Goal: Contribute content

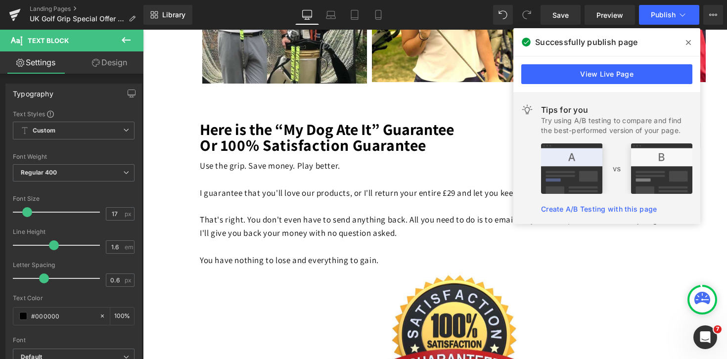
click at [691, 42] on span at bounding box center [688, 43] width 16 height 16
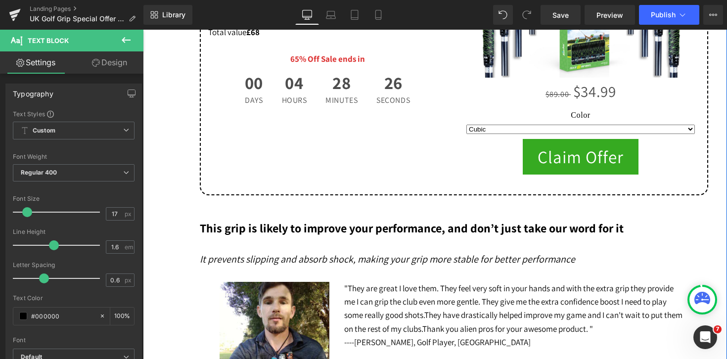
scroll to position [7234, 0]
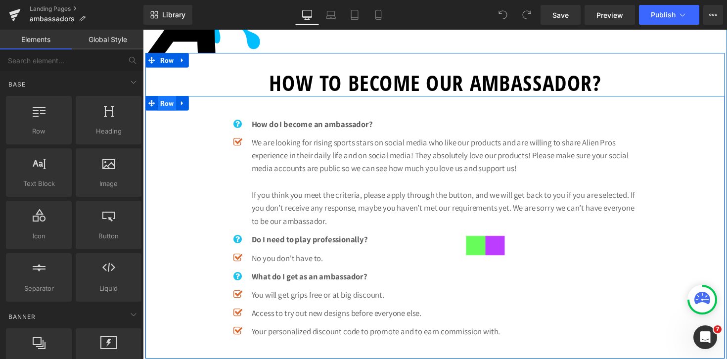
click at [170, 105] on span "Row" at bounding box center [167, 104] width 19 height 15
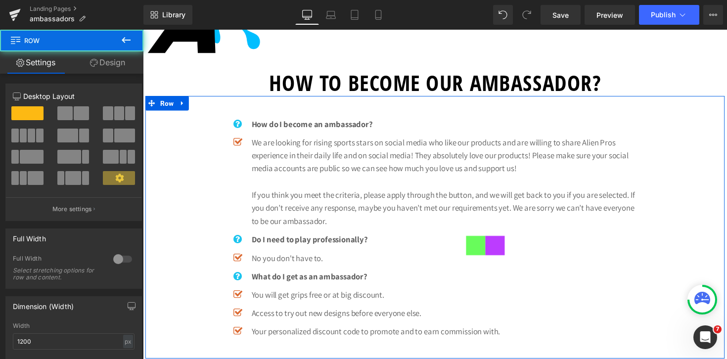
click at [111, 65] on link "Design" at bounding box center [108, 62] width 72 height 22
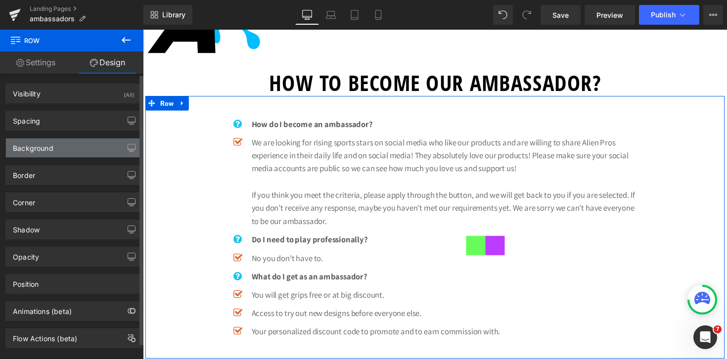
click at [71, 150] on div "Background" at bounding box center [74, 147] width 136 height 19
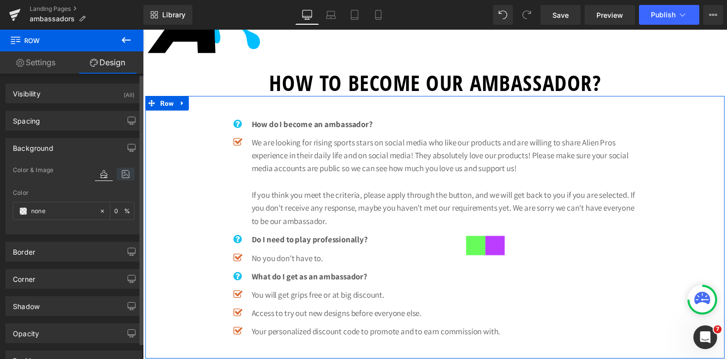
click at [125, 172] on icon at bounding box center [126, 174] width 18 height 13
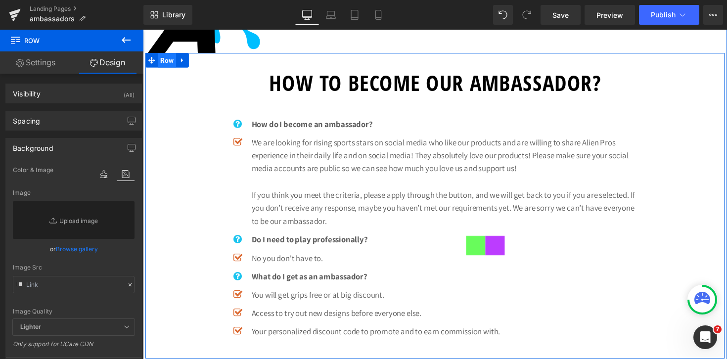
click at [171, 62] on span "Row" at bounding box center [167, 60] width 19 height 15
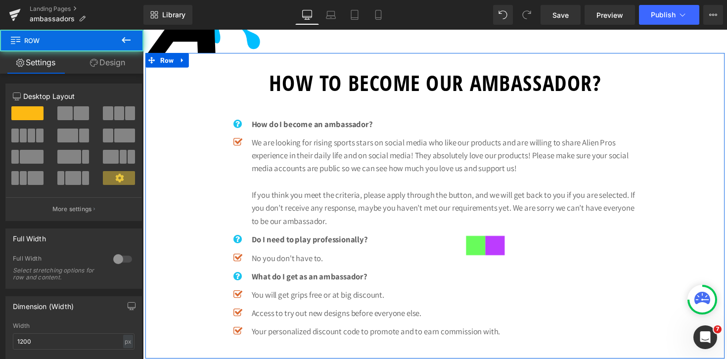
click at [109, 63] on link "Design" at bounding box center [108, 62] width 72 height 22
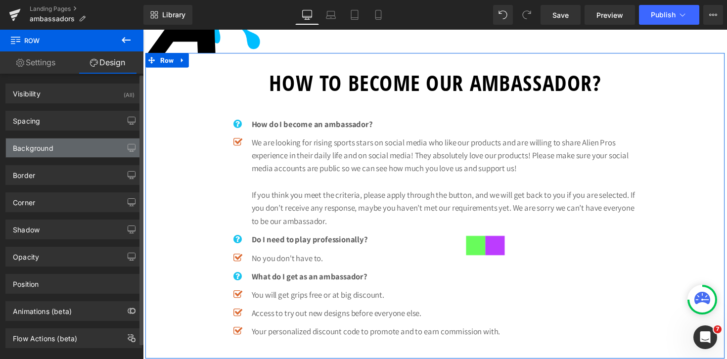
click at [67, 152] on div "Background" at bounding box center [74, 147] width 136 height 19
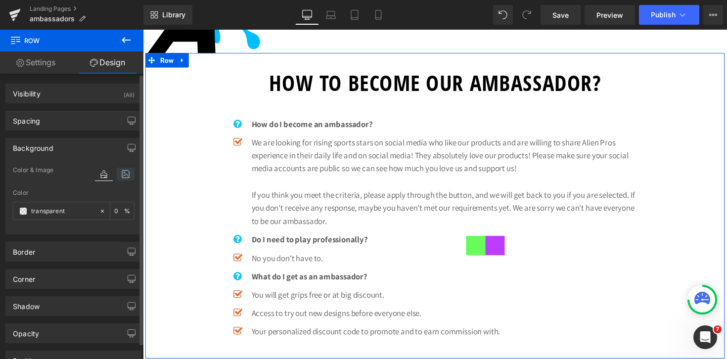
click at [124, 172] on icon at bounding box center [126, 174] width 18 height 13
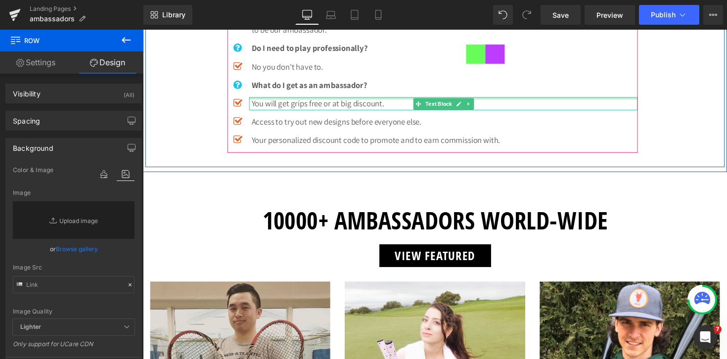
scroll to position [522, 0]
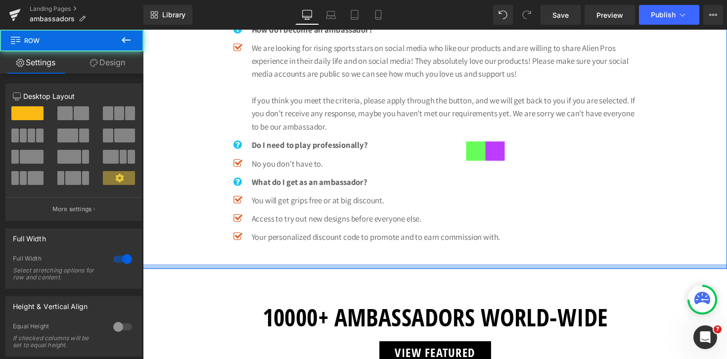
click at [184, 272] on div at bounding box center [442, 272] width 598 height 5
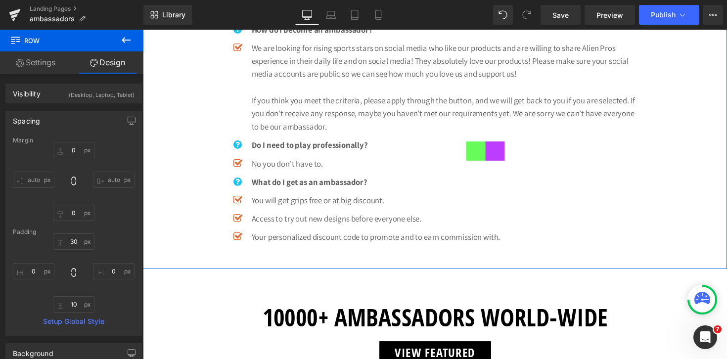
click at [43, 69] on link "Settings" at bounding box center [36, 62] width 72 height 22
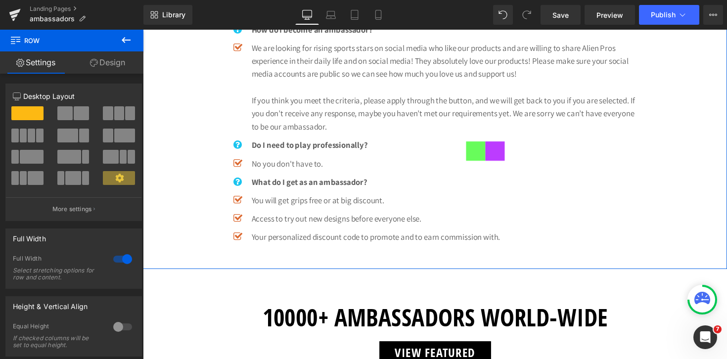
click at [114, 62] on link "Design" at bounding box center [108, 62] width 72 height 22
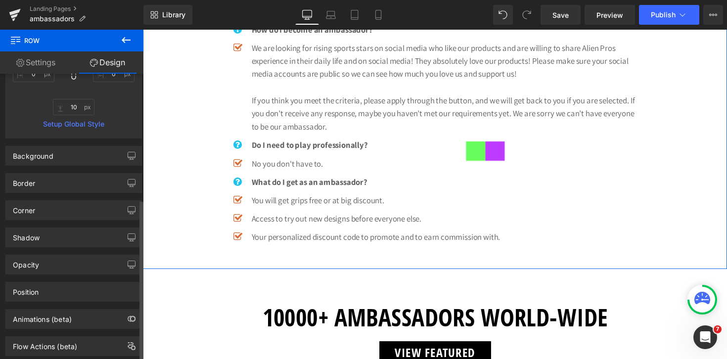
scroll to position [223, 0]
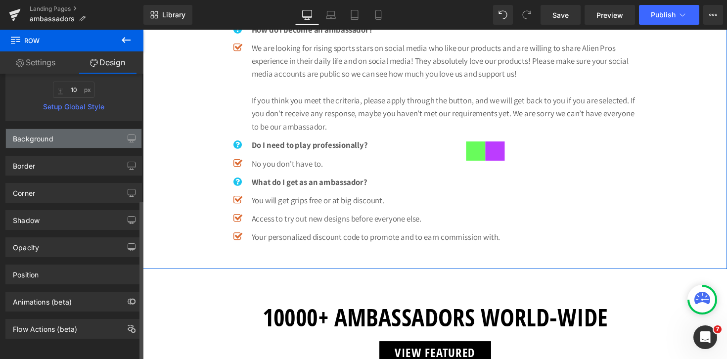
click at [91, 134] on div "Background" at bounding box center [74, 138] width 136 height 19
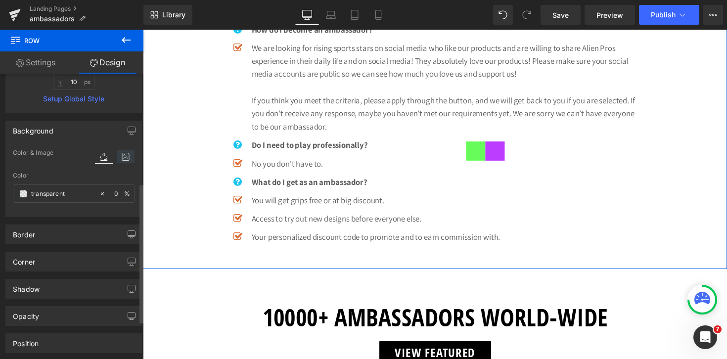
click at [117, 158] on icon at bounding box center [126, 156] width 18 height 13
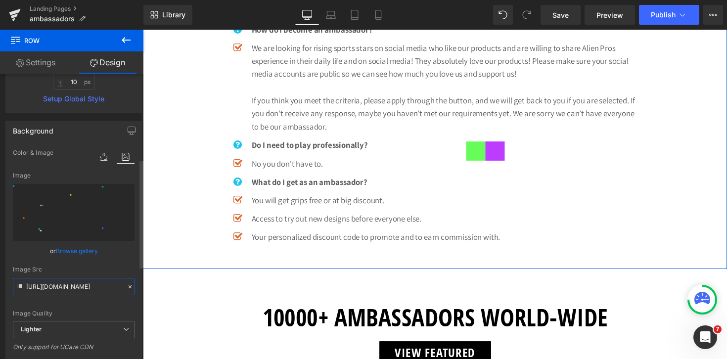
click at [91, 286] on input "https://ucarecdn.com/c2bcc974-e763-4d3c-944f-dc8942d6295a/-/format/auto/-/previ…" at bounding box center [74, 286] width 122 height 17
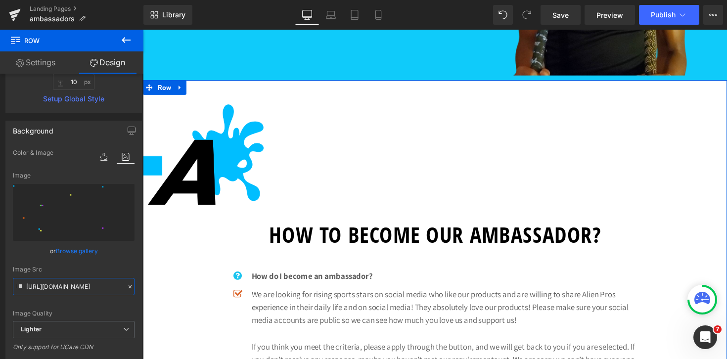
scroll to position [239, 0]
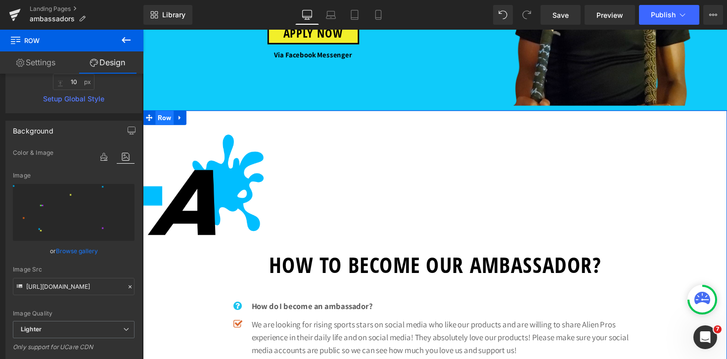
click at [169, 123] on span "Row" at bounding box center [165, 119] width 19 height 15
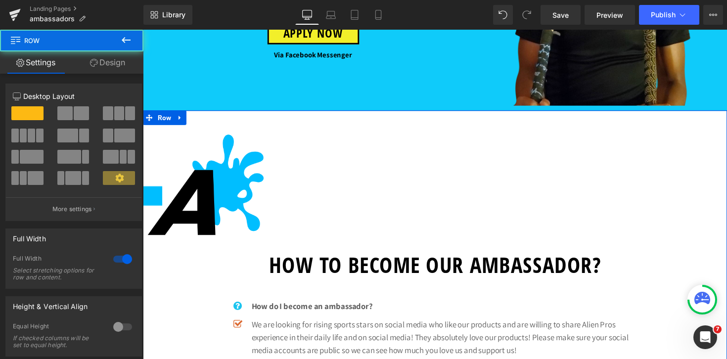
click at [111, 69] on link "Design" at bounding box center [108, 62] width 72 height 22
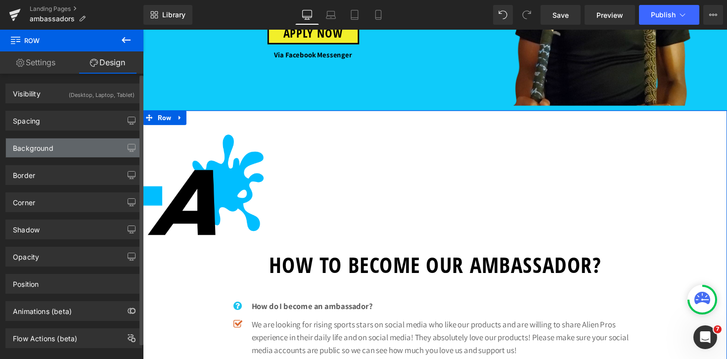
click at [61, 151] on div "Background" at bounding box center [74, 147] width 136 height 19
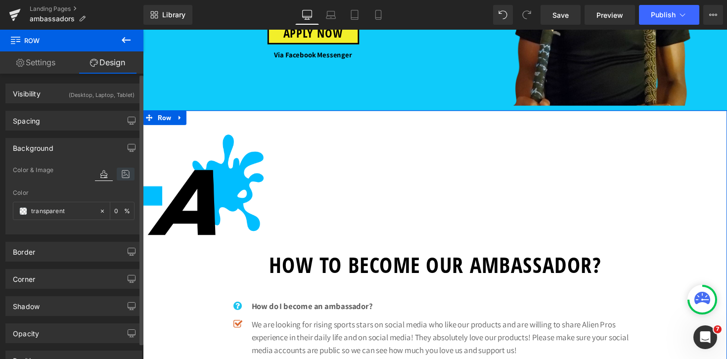
click at [125, 177] on icon at bounding box center [126, 174] width 18 height 13
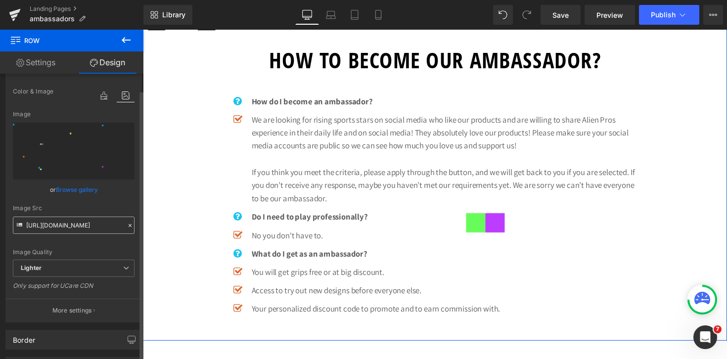
scroll to position [92, 0]
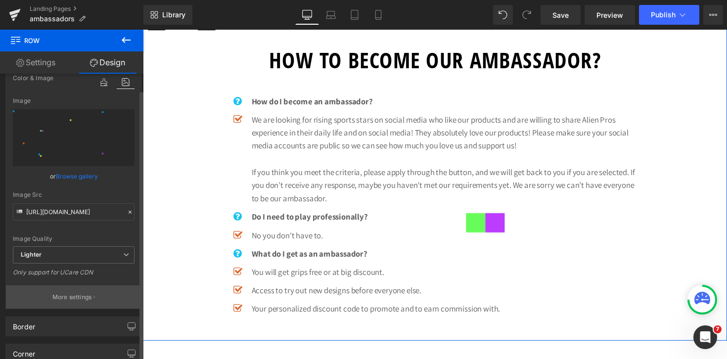
click at [85, 297] on p "More settings" at bounding box center [72, 297] width 40 height 9
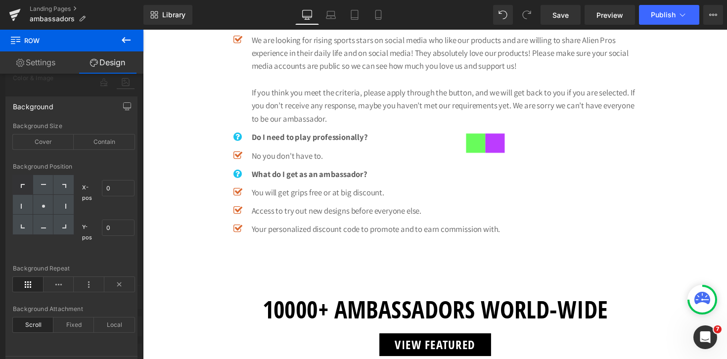
scroll to position [579, 0]
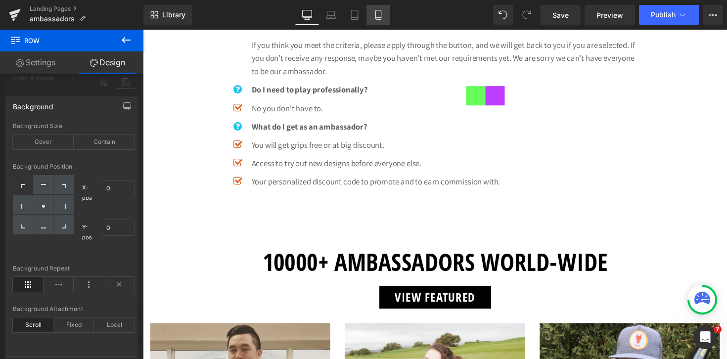
click at [384, 14] on link "Mobile" at bounding box center [378, 15] width 24 height 20
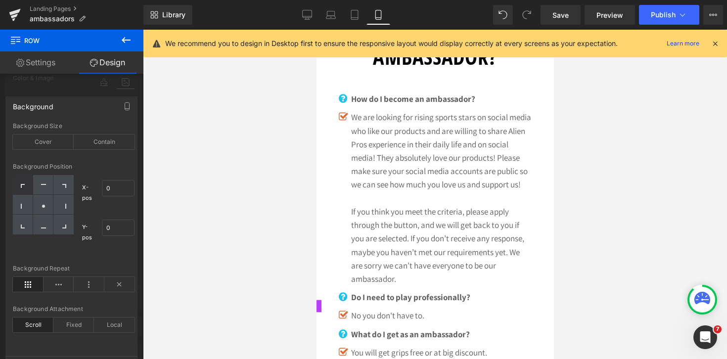
scroll to position [407, 0]
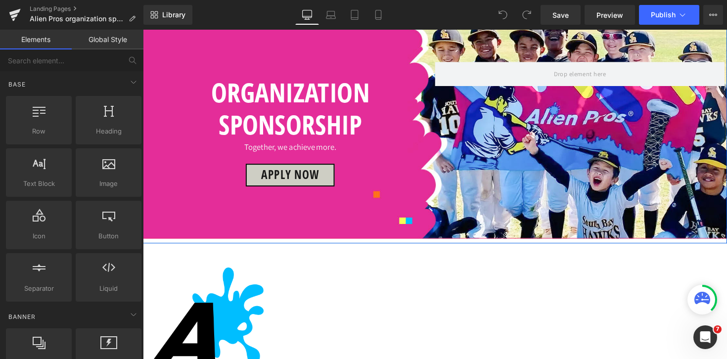
scroll to position [166, 0]
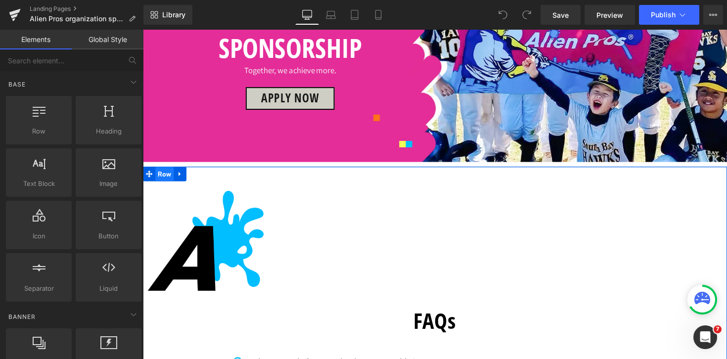
click at [164, 177] on span "Row" at bounding box center [165, 177] width 19 height 15
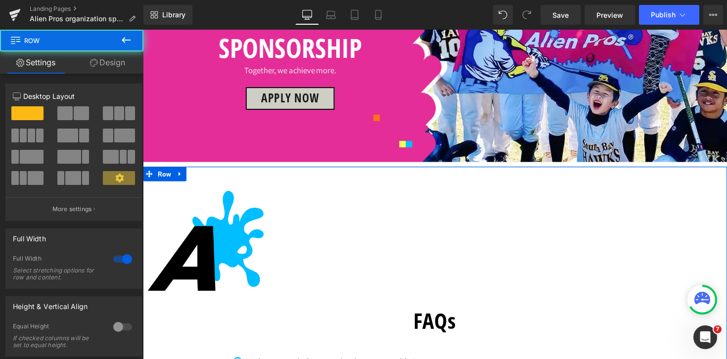
click at [110, 64] on link "Design" at bounding box center [108, 62] width 72 height 22
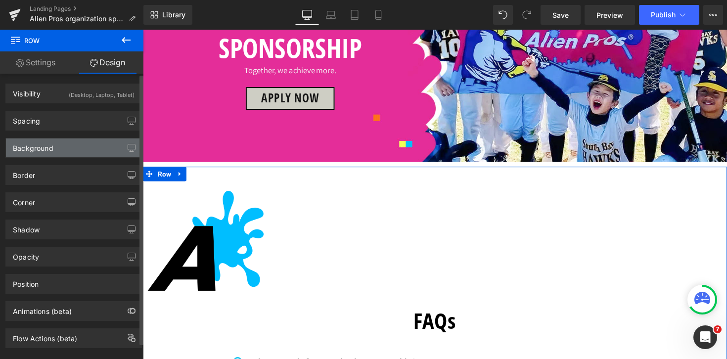
click at [72, 152] on div "Background" at bounding box center [74, 147] width 136 height 19
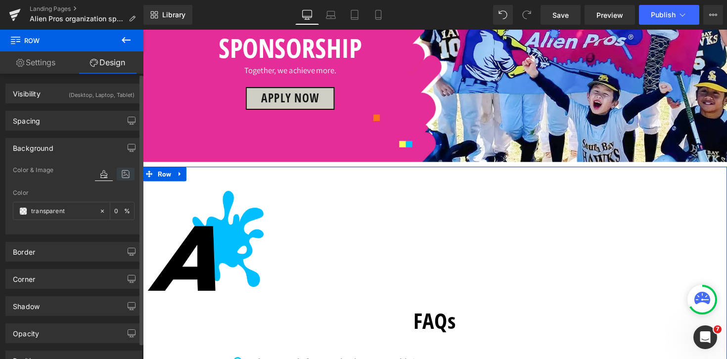
click at [119, 175] on icon at bounding box center [126, 174] width 18 height 13
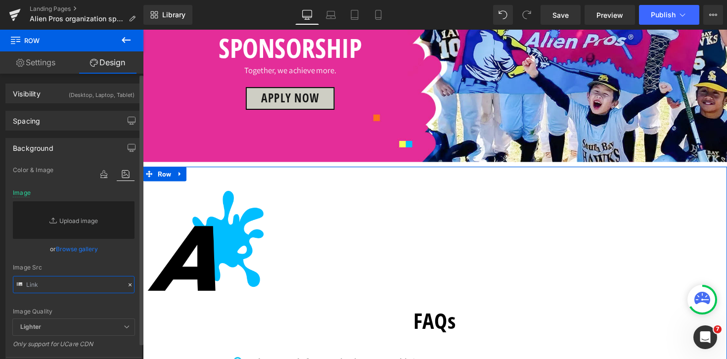
click at [60, 289] on input "text" at bounding box center [74, 284] width 122 height 17
paste input "[URL][DOMAIN_NAME]"
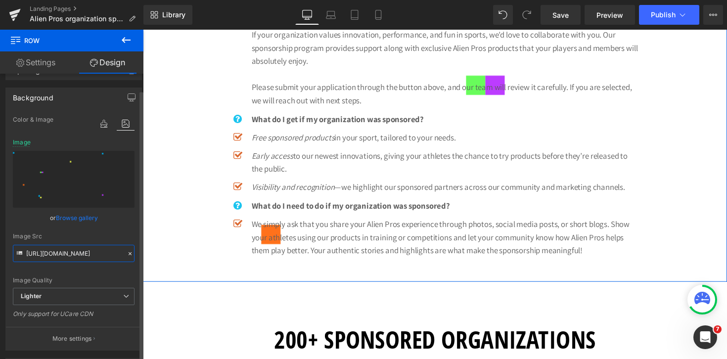
scroll to position [62, 0]
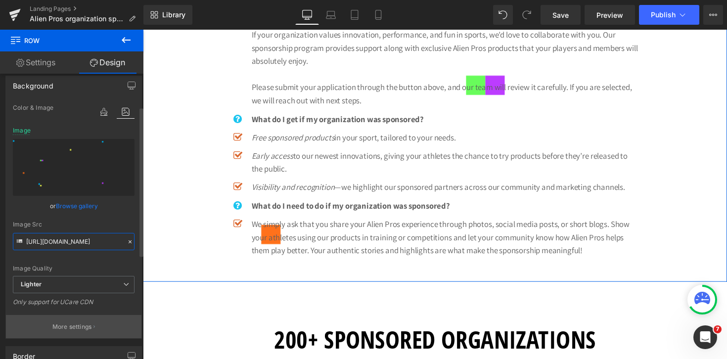
type input "[URL][DOMAIN_NAME]"
click at [84, 330] on p "More settings" at bounding box center [72, 326] width 40 height 9
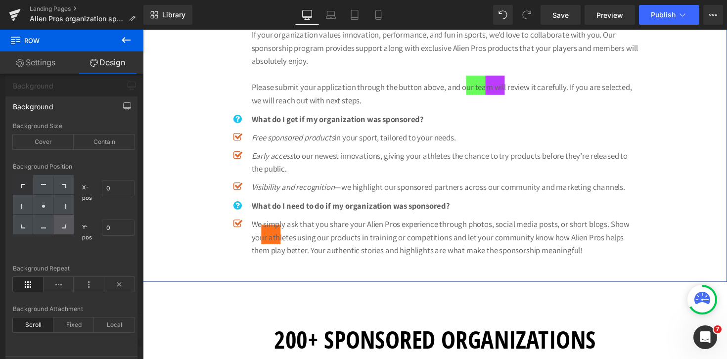
click at [65, 226] on icon at bounding box center [64, 227] width 4 height 4
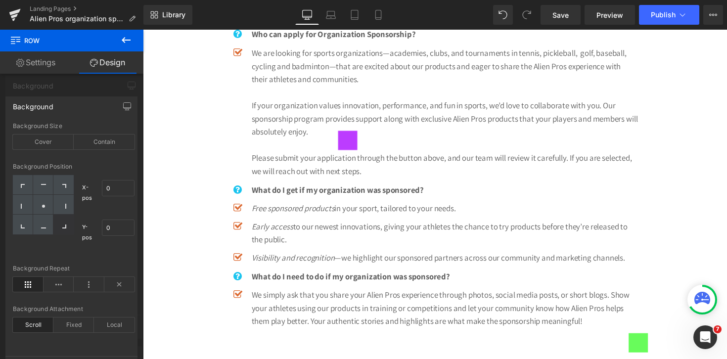
scroll to position [567, 0]
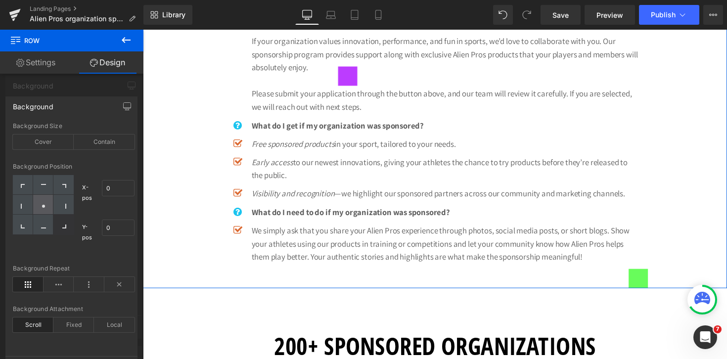
click at [43, 210] on div at bounding box center [43, 205] width 20 height 20
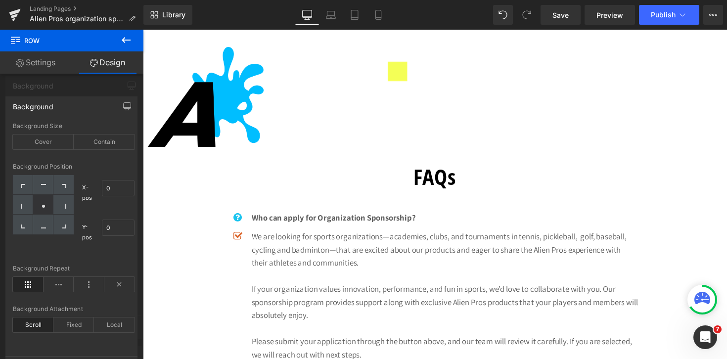
scroll to position [325, 0]
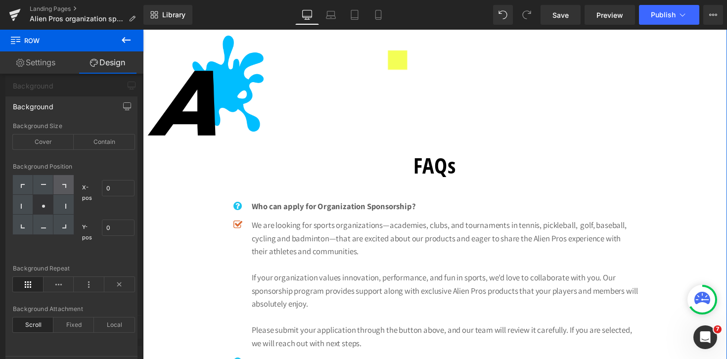
click at [66, 188] on icon at bounding box center [63, 186] width 5 height 5
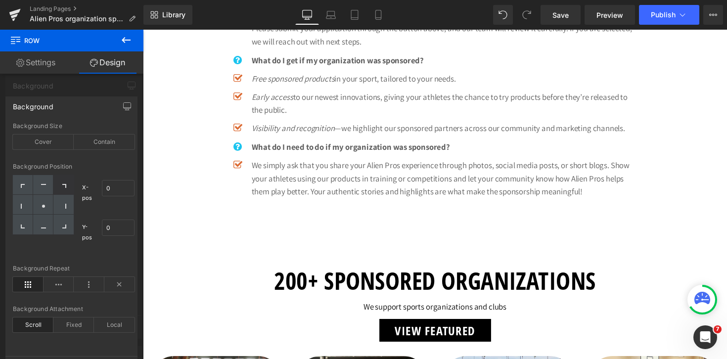
scroll to position [505, 0]
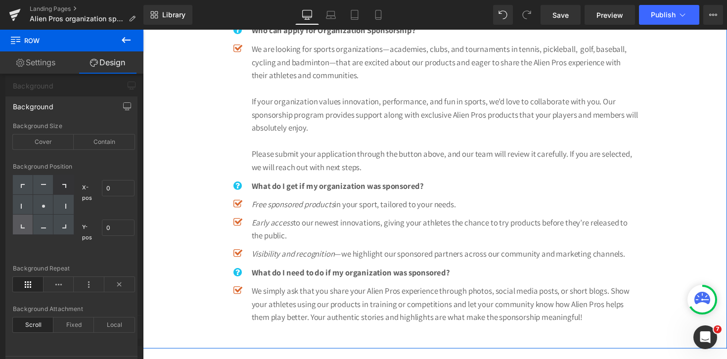
click at [25, 227] on div at bounding box center [23, 225] width 20 height 20
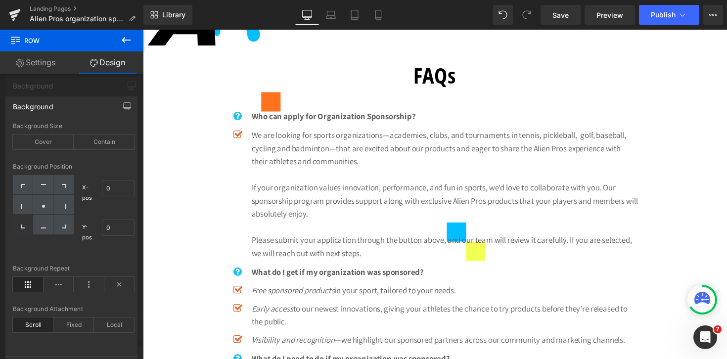
scroll to position [455, 0]
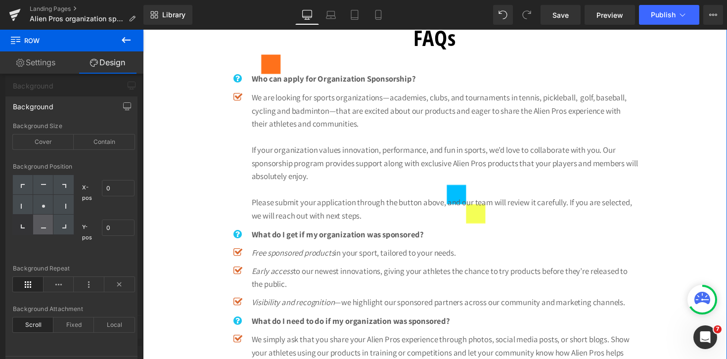
click at [44, 228] on div at bounding box center [43, 225] width 20 height 20
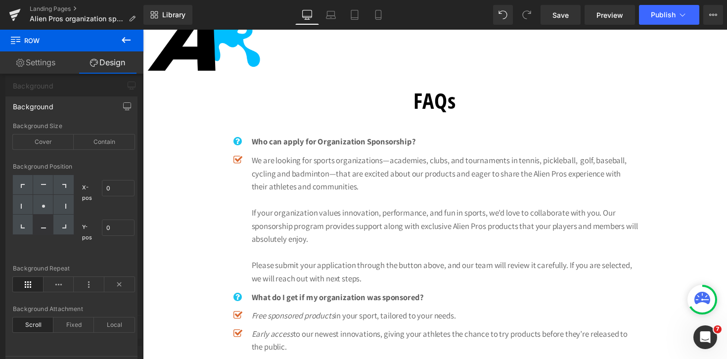
scroll to position [515, 0]
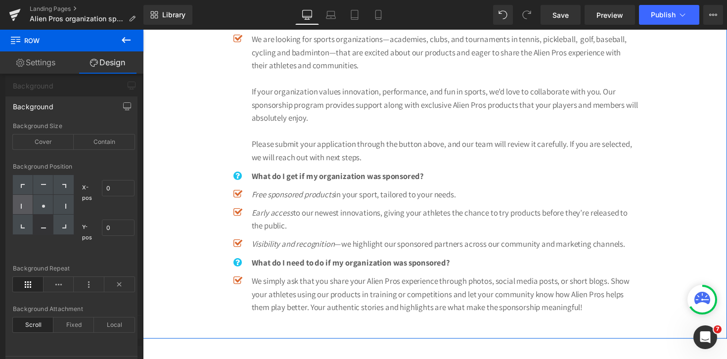
click at [18, 208] on div at bounding box center [23, 205] width 20 height 20
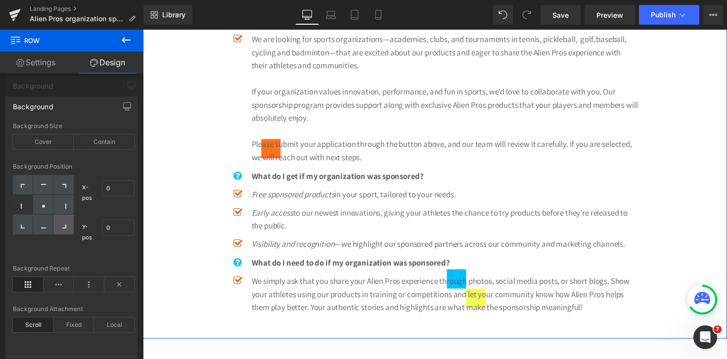
click at [67, 226] on div at bounding box center [63, 225] width 20 height 20
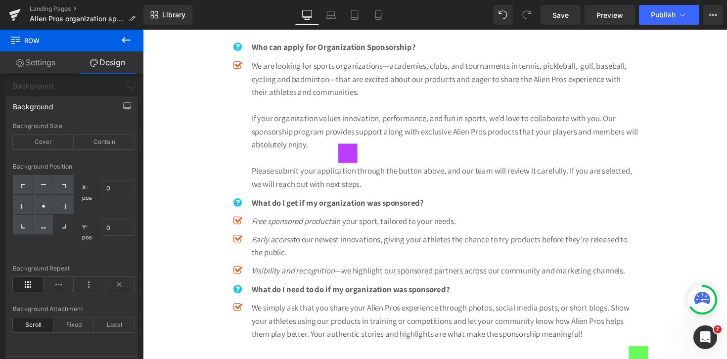
scroll to position [511, 0]
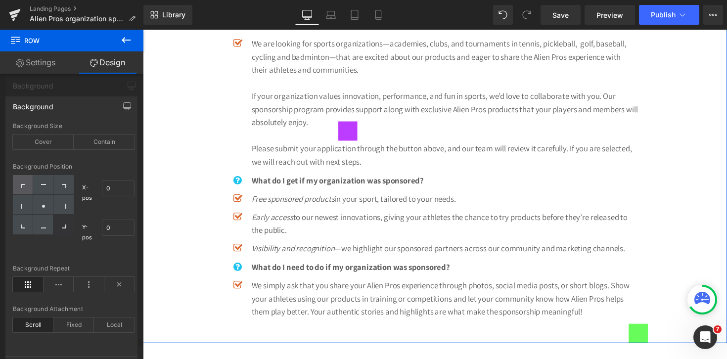
click at [25, 186] on icon at bounding box center [23, 186] width 5 height 5
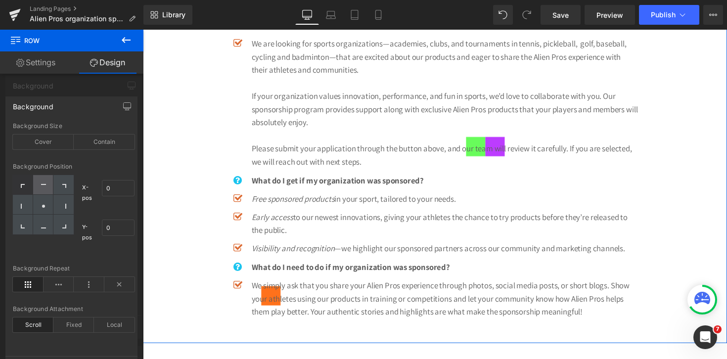
click at [41, 184] on icon at bounding box center [43, 184] width 5 height 1
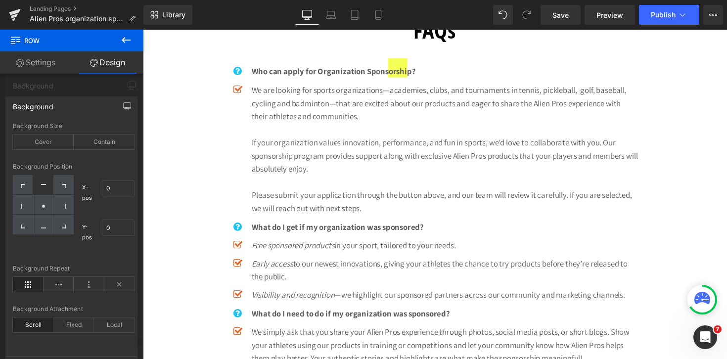
scroll to position [445, 0]
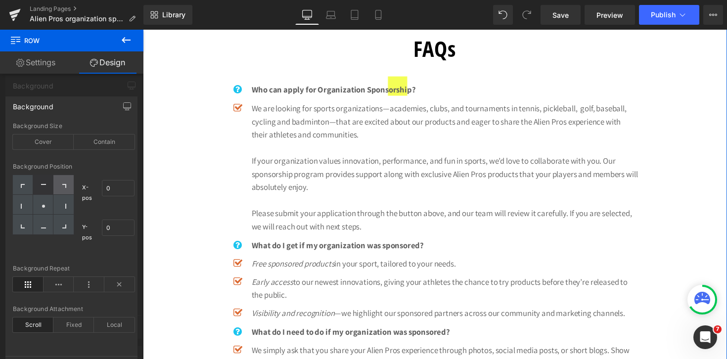
click at [70, 187] on div at bounding box center [63, 185] width 20 height 20
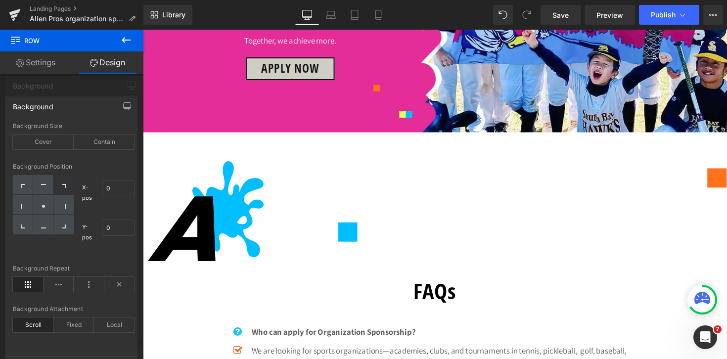
scroll to position [277, 0]
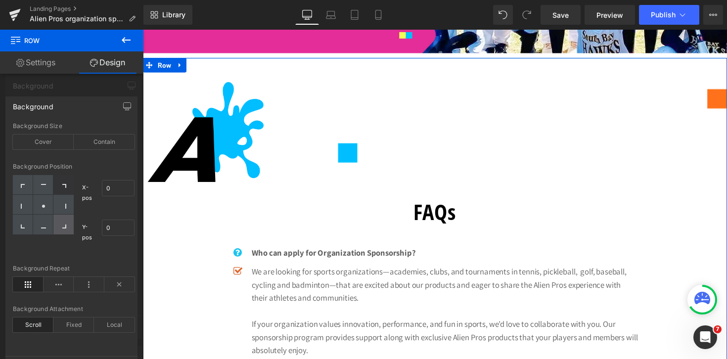
click at [66, 226] on div at bounding box center [63, 225] width 20 height 20
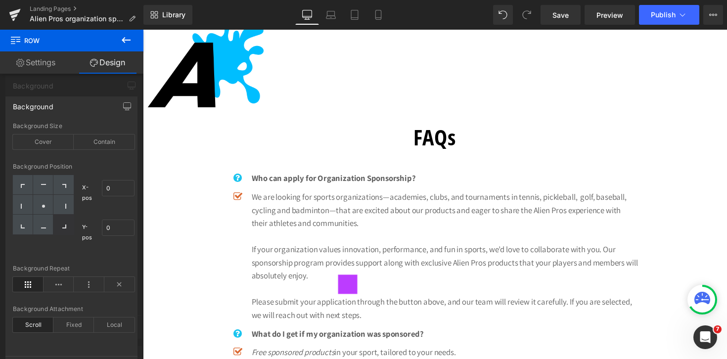
scroll to position [288, 0]
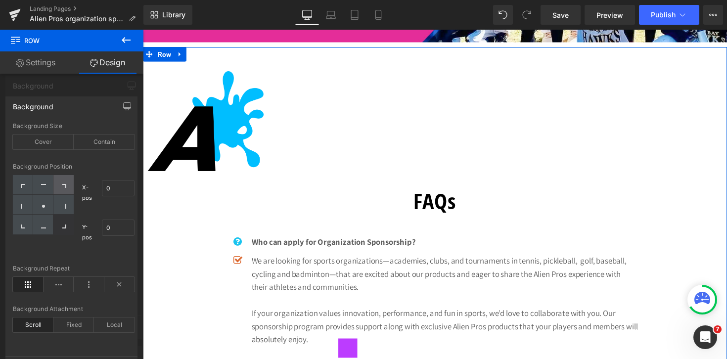
click at [69, 183] on div at bounding box center [63, 185] width 20 height 20
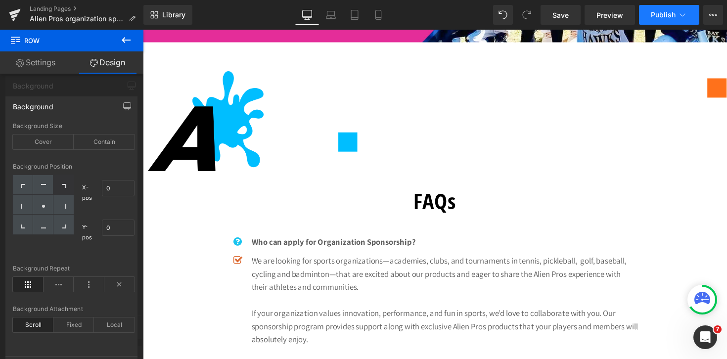
click at [649, 15] on button "Publish" at bounding box center [669, 15] width 60 height 20
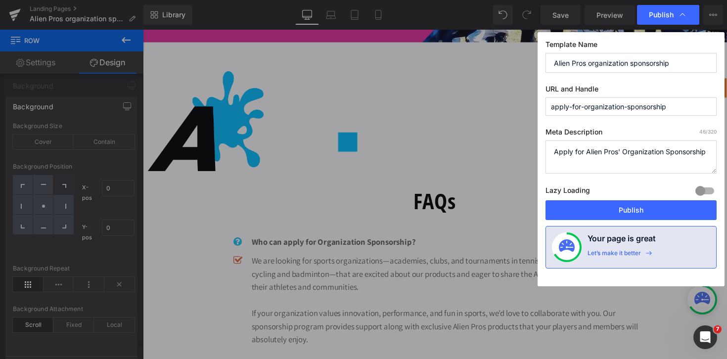
click at [608, 199] on div "Lazy Loading Build Upgrade plan to unlock" at bounding box center [630, 192] width 171 height 16
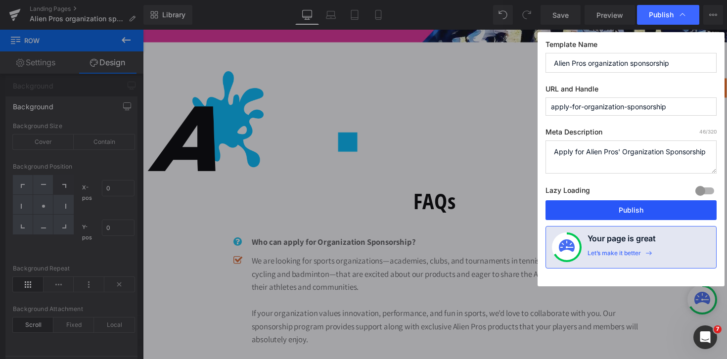
click at [608, 215] on button "Publish" at bounding box center [630, 210] width 171 height 20
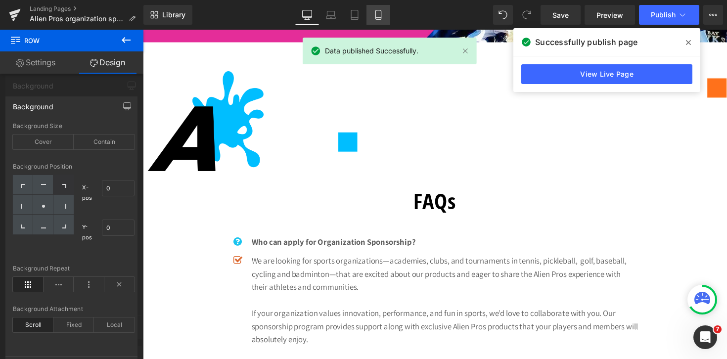
click at [385, 19] on link "Mobile" at bounding box center [378, 15] width 24 height 20
